Goal: Complete application form: Complete application form

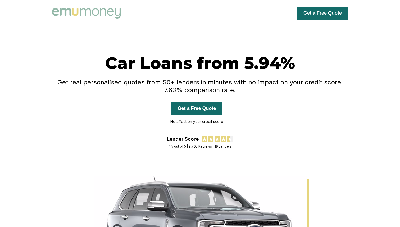
click at [203, 107] on button "Get a Free Quote" at bounding box center [196, 108] width 51 height 13
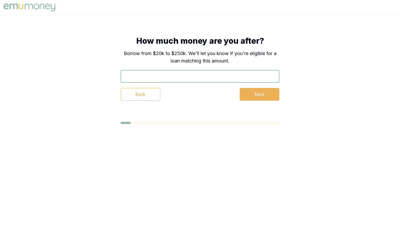
click at [185, 79] on input "text" at bounding box center [200, 76] width 159 height 13
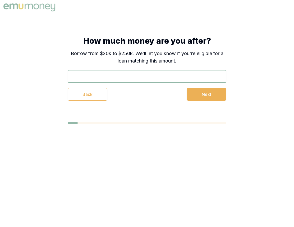
click at [147, 76] on input "text" at bounding box center [147, 76] width 159 height 13
type input "$30,000"
click at [195, 94] on button "Next" at bounding box center [207, 94] width 40 height 13
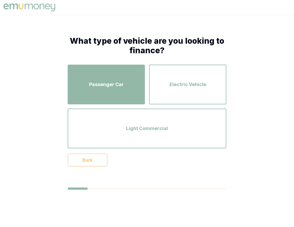
click at [131, 88] on div "Passenger Car" at bounding box center [106, 84] width 68 height 30
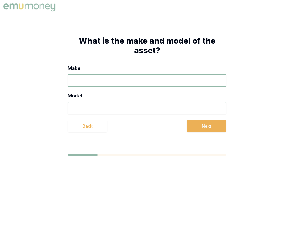
click at [129, 80] on input "Make" at bounding box center [147, 80] width 159 height 13
type input "SSS"
type input "DDD"
click at [197, 125] on button "Next" at bounding box center [207, 126] width 40 height 13
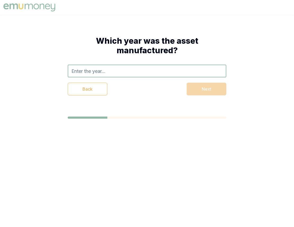
click at [143, 71] on input "text" at bounding box center [147, 71] width 159 height 13
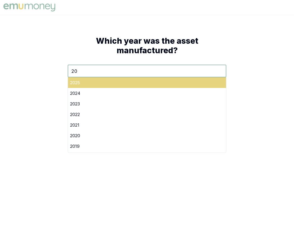
type input "20"
click at [154, 83] on div "2025" at bounding box center [147, 82] width 158 height 11
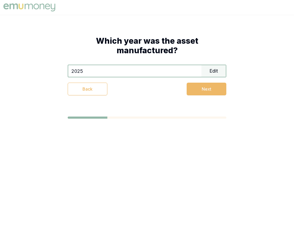
click at [193, 87] on button "Next" at bounding box center [207, 89] width 40 height 13
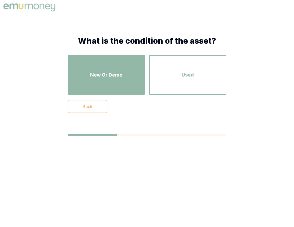
click at [131, 79] on div "New Or Demo" at bounding box center [106, 75] width 68 height 30
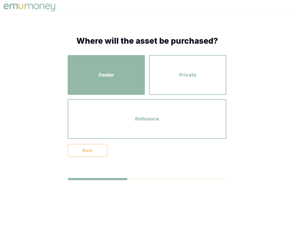
click at [130, 76] on div "Dealer" at bounding box center [106, 75] width 68 height 30
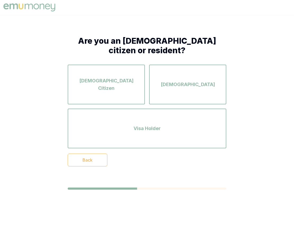
click at [130, 76] on div "[DEMOGRAPHIC_DATA] Citizen" at bounding box center [106, 84] width 68 height 30
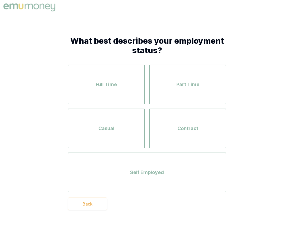
click at [130, 76] on div "Full Time" at bounding box center [106, 84] width 68 height 30
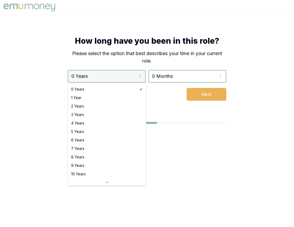
click at [130, 78] on html "How long have you been in this role? Please select the option that best describ…" at bounding box center [147, 113] width 294 height 227
select select "4"
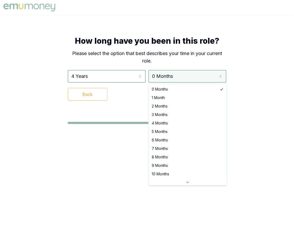
click at [172, 78] on html "How long have you been in this role? Please select the option that best describ…" at bounding box center [147, 113] width 294 height 227
select select "4"
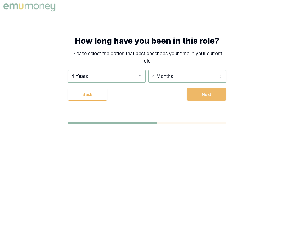
click at [205, 90] on button "Next" at bounding box center [207, 94] width 40 height 13
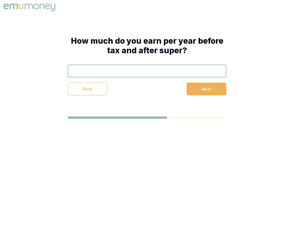
click at [133, 75] on input "text" at bounding box center [147, 71] width 159 height 13
type input "$120,000"
click at [194, 90] on button "Next" at bounding box center [207, 89] width 40 height 13
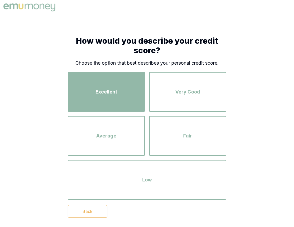
click at [130, 91] on div "Excellent" at bounding box center [106, 92] width 68 height 30
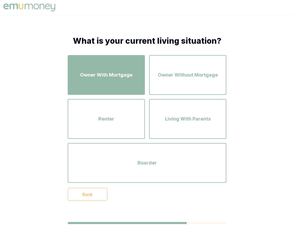
click at [127, 80] on div "Owner With Mortgage" at bounding box center [106, 75] width 68 height 30
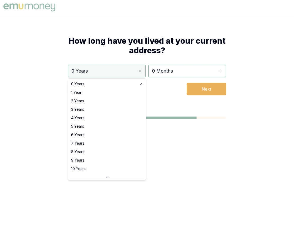
click at [124, 73] on html "How long have you lived at your current address? 0 Years 0 Years 1 Year 2 Years…" at bounding box center [147, 113] width 294 height 227
select select "4"
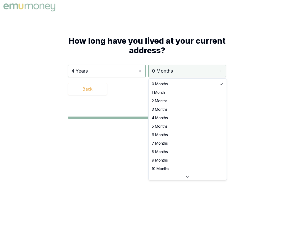
click at [169, 70] on html "How long have you lived at your current address? 4 Years 0 Years 1 Year 2 Years…" at bounding box center [147, 113] width 294 height 227
select select "4"
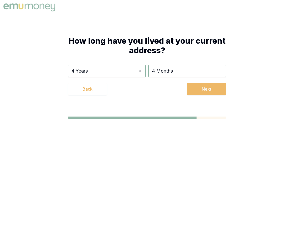
click at [206, 88] on button "Next" at bounding box center [207, 89] width 40 height 13
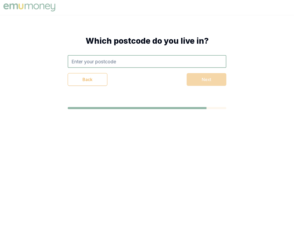
click at [154, 60] on input "text" at bounding box center [147, 61] width 159 height 13
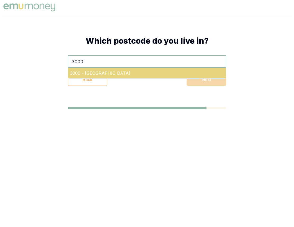
type input "3000"
click at [164, 72] on div "3000 - [GEOGRAPHIC_DATA]" at bounding box center [147, 73] width 158 height 11
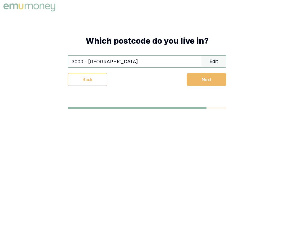
click at [189, 76] on button "Next" at bounding box center [207, 79] width 40 height 13
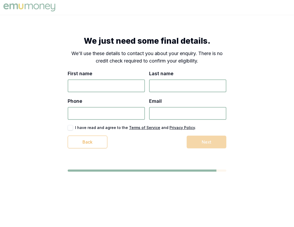
click at [118, 86] on input "First name" at bounding box center [106, 85] width 77 height 13
type input "[PERSON_NAME]"
type input "Test"
type input "9404 932 923"
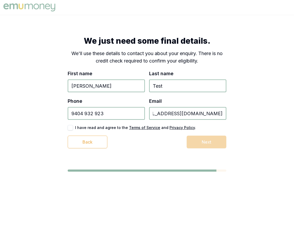
type input "test_1+438937893789322@emumoney.com.au"
click at [71, 127] on button "button" at bounding box center [70, 127] width 5 height 5
click at [209, 142] on button "Next" at bounding box center [207, 141] width 40 height 13
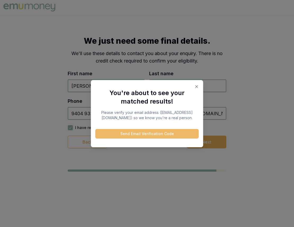
click at [175, 137] on button "Send Email Verification Code" at bounding box center [146, 134] width 103 height 10
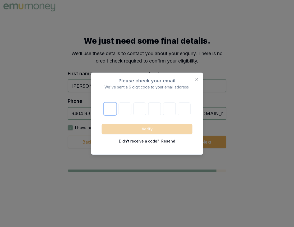
click at [110, 107] on input "text" at bounding box center [110, 108] width 13 height 13
paste input "3"
type input "3"
type input "9"
type input "5"
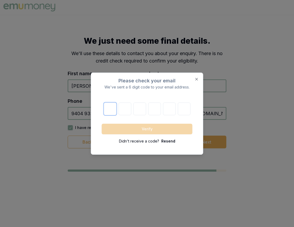
type input "6"
type input "8"
type input "0"
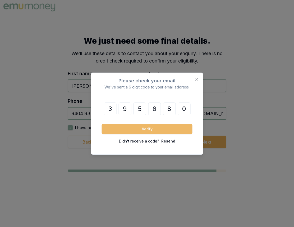
click at [163, 128] on button "Verify" at bounding box center [147, 129] width 91 height 11
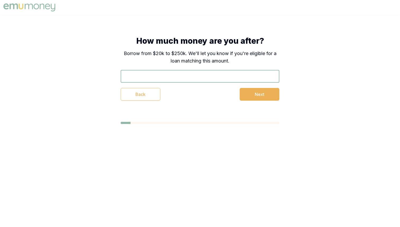
click at [177, 74] on input "text" at bounding box center [200, 76] width 159 height 13
type input "$30,000"
click at [249, 92] on button "Next" at bounding box center [260, 94] width 40 height 13
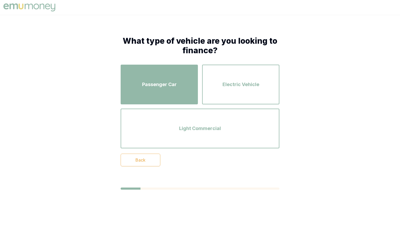
click at [183, 83] on div "Passenger Car" at bounding box center [159, 84] width 68 height 30
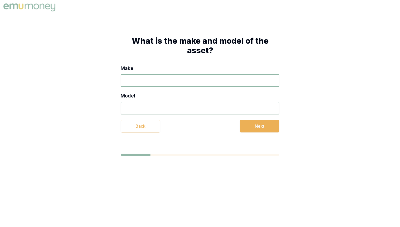
click at [181, 82] on input "Make" at bounding box center [200, 80] width 159 height 13
type input "WWW"
type input "QQQ"
click at [245, 124] on button "Next" at bounding box center [260, 126] width 40 height 13
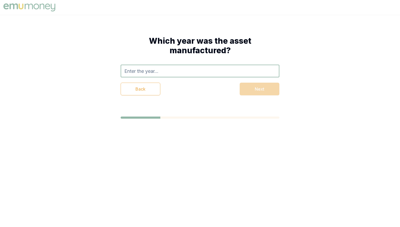
click at [181, 63] on div "Which year was the asset manufactured? Back Next" at bounding box center [200, 65] width 159 height 59
click at [183, 70] on input "text" at bounding box center [200, 71] width 159 height 13
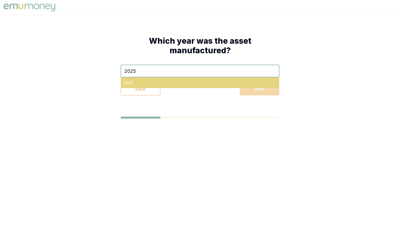
type input "2025"
click at [188, 79] on div "2025" at bounding box center [200, 82] width 158 height 11
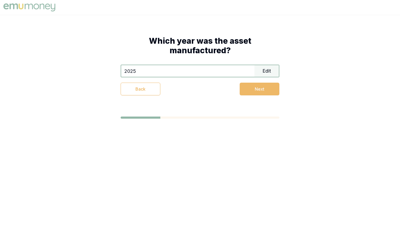
click at [243, 90] on button "Next" at bounding box center [260, 89] width 40 height 13
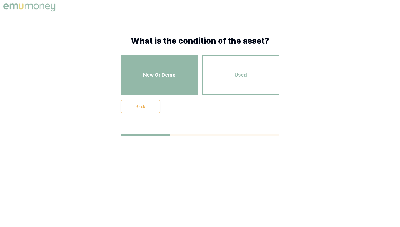
click at [190, 81] on div "New Or Demo" at bounding box center [159, 75] width 68 height 30
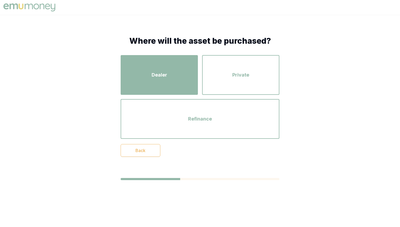
click at [178, 73] on div "Dealer" at bounding box center [159, 75] width 68 height 30
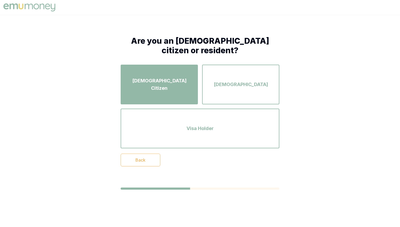
click at [178, 83] on span "[DEMOGRAPHIC_DATA] Citizen" at bounding box center [159, 84] width 68 height 15
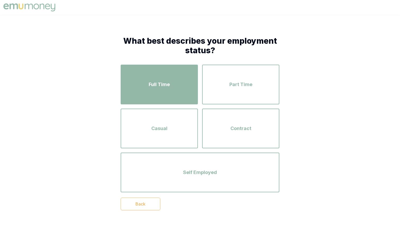
click at [178, 85] on div "Full Time" at bounding box center [159, 84] width 68 height 30
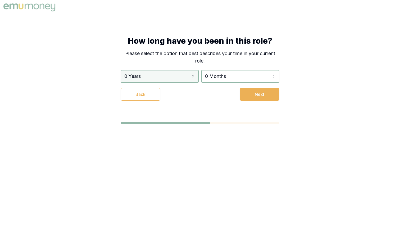
click at [173, 78] on html "How long have you been in this role? Please select the option that best describ…" at bounding box center [200, 113] width 400 height 227
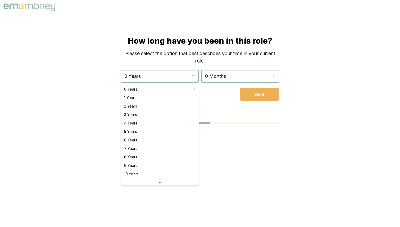
select select "4"
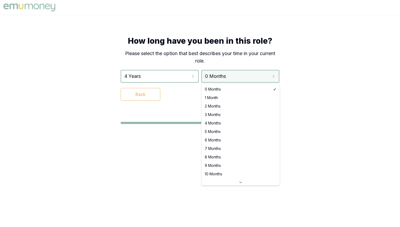
click at [221, 79] on html "How long have you been in this role? Please select the option that best describ…" at bounding box center [200, 113] width 400 height 227
select select "3"
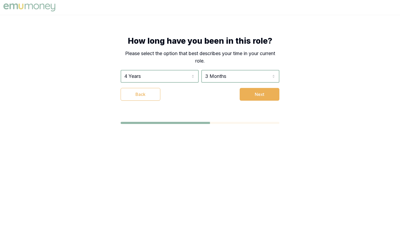
click at [254, 88] on div "4 Years 0 Years 1 Year 2 Years 3 Years 4 Years 5 Years 6 Years 7 Years 8 Years …" at bounding box center [200, 85] width 159 height 31
click at [254, 89] on button "Next" at bounding box center [260, 94] width 40 height 13
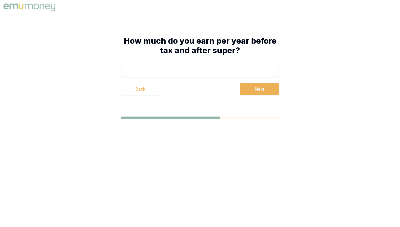
click at [220, 70] on input "text" at bounding box center [200, 71] width 159 height 13
type input "$120,000"
click at [244, 85] on button "Next" at bounding box center [260, 89] width 40 height 13
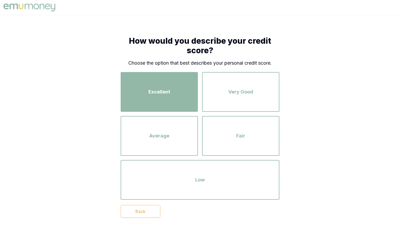
click at [185, 85] on div "Excellent" at bounding box center [159, 92] width 68 height 30
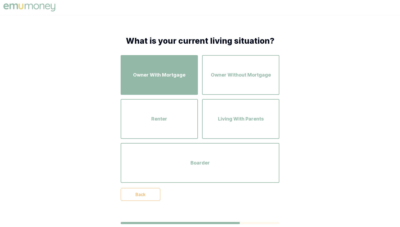
click at [184, 85] on div "Owner With Mortgage" at bounding box center [159, 75] width 68 height 30
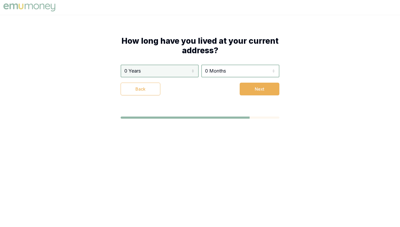
click at [175, 73] on html "How long have you lived at your current address? 0 Years 0 Years 1 Year 2 Years…" at bounding box center [200, 113] width 400 height 227
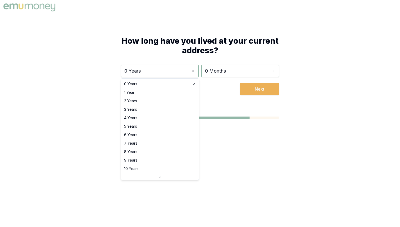
select select "2"
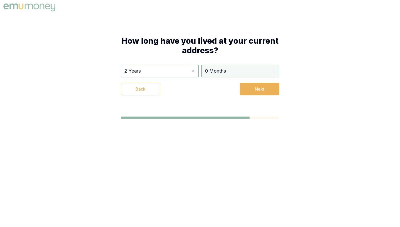
click at [230, 69] on html "How long have you lived at your current address? 2 Years 0 Years 1 Year 2 Years…" at bounding box center [200, 113] width 400 height 227
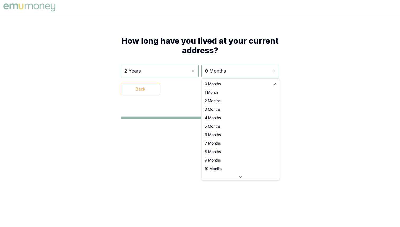
select select "3"
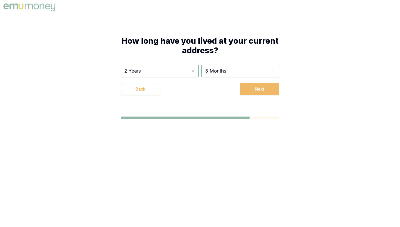
click at [257, 85] on button "Next" at bounding box center [260, 89] width 40 height 13
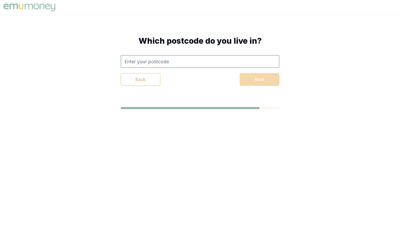
click at [216, 60] on input "text" at bounding box center [200, 61] width 159 height 13
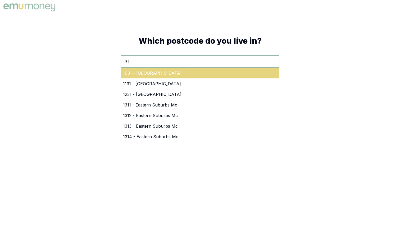
type input "31"
click at [237, 72] on div "1031 - [GEOGRAPHIC_DATA]" at bounding box center [200, 73] width 158 height 11
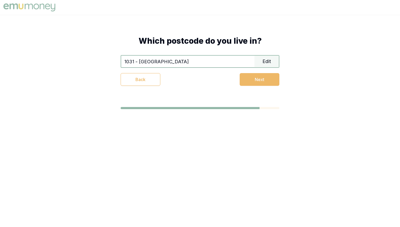
click at [248, 78] on button "Next" at bounding box center [260, 79] width 40 height 13
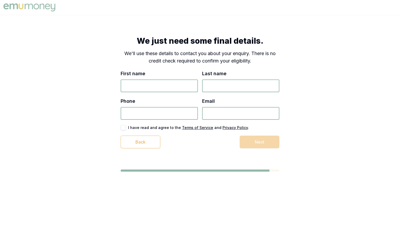
click at [171, 83] on input "First name" at bounding box center [159, 85] width 77 height 13
type input "[PERSON_NAME]"
type input "Test"
type input "7484 939 399"
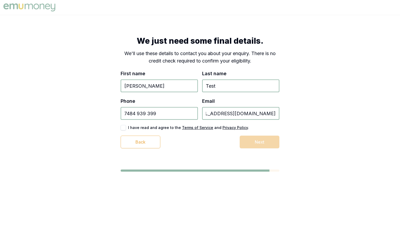
type input "[EMAIL_ADDRESS][DOMAIN_NAME]"
click at [124, 126] on button "button" at bounding box center [123, 127] width 5 height 5
click at [251, 141] on button "Next" at bounding box center [260, 141] width 40 height 13
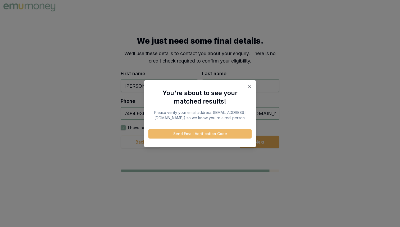
click at [238, 135] on button "Send Email Verification Code" at bounding box center [199, 134] width 103 height 10
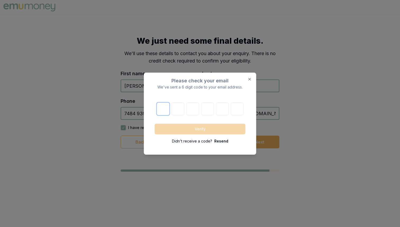
click at [164, 105] on input "text" at bounding box center [163, 108] width 13 height 13
paste input "1"
type input "1"
type input "7"
type input "5"
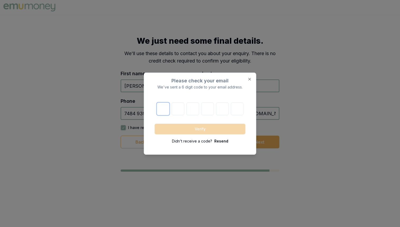
type input "4"
type input "2"
type input "8"
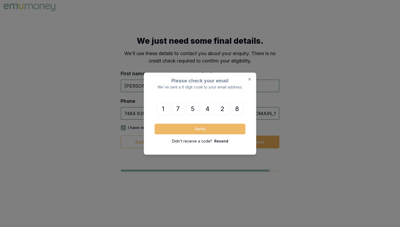
click at [219, 129] on button "Verify" at bounding box center [200, 129] width 91 height 11
